Goal: Navigation & Orientation: Find specific page/section

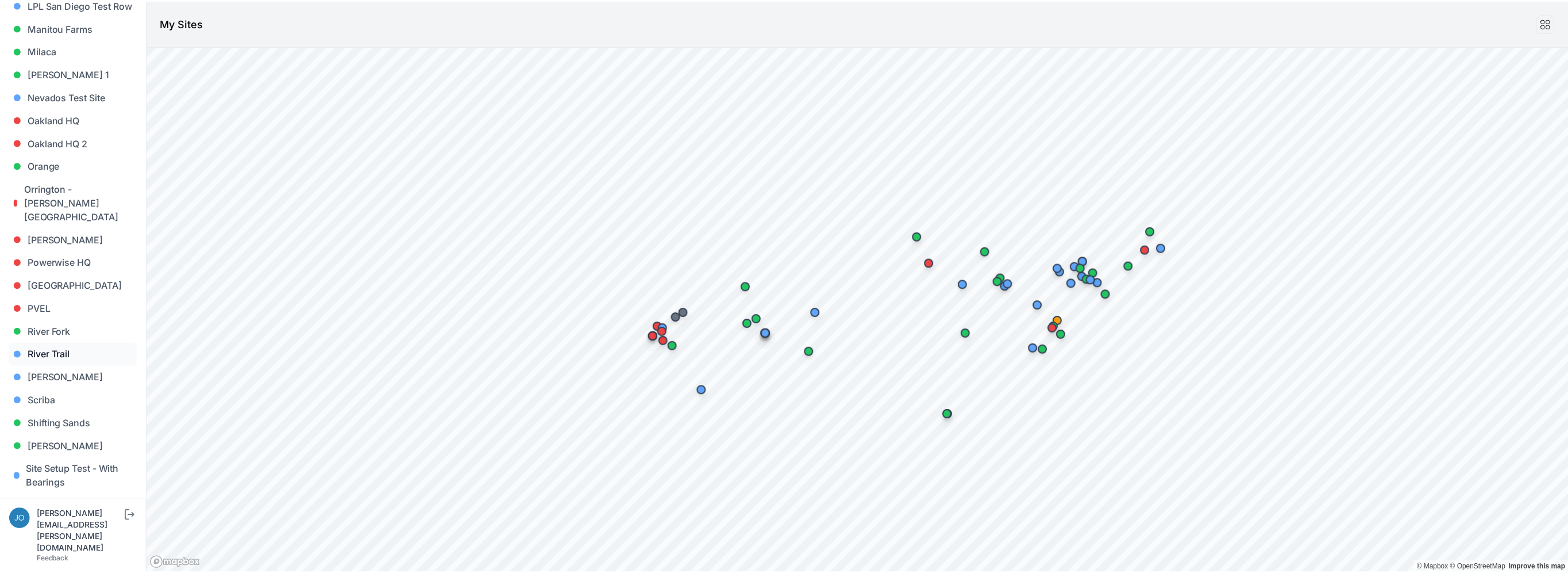
scroll to position [805, 0]
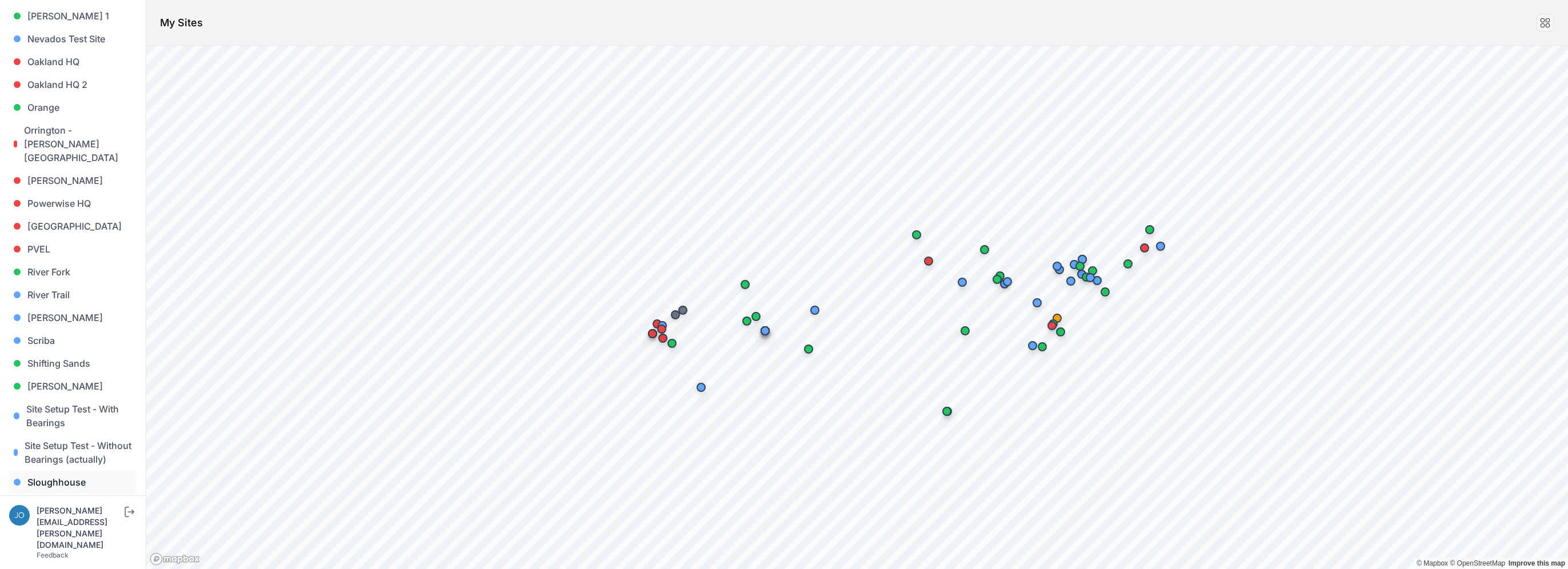
click at [59, 471] on link "Sloughhouse" at bounding box center [73, 482] width 128 height 22
